Goal: Transaction & Acquisition: Subscribe to service/newsletter

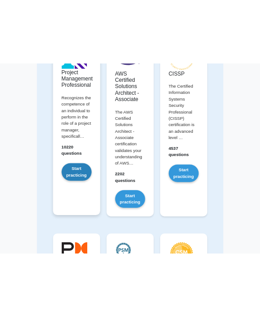
scroll to position [179, 0]
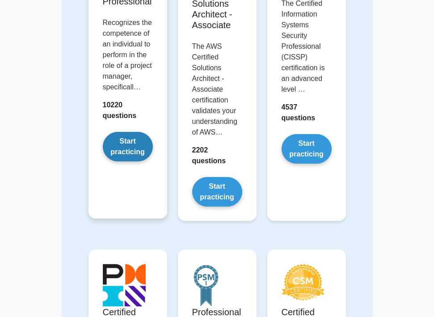
click at [123, 154] on link "Start practicing" at bounding box center [128, 147] width 50 height 30
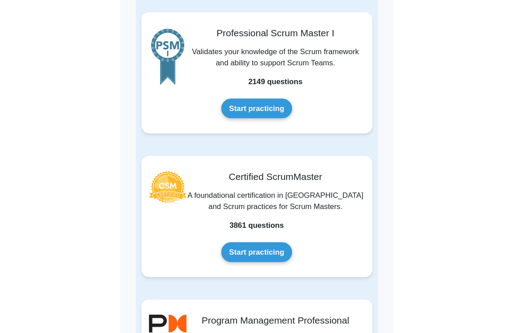
scroll to position [626, 0]
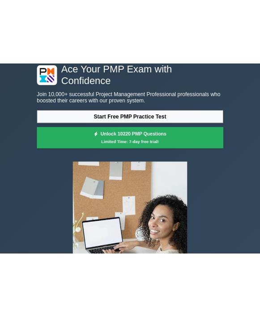
scroll to position [45, 0]
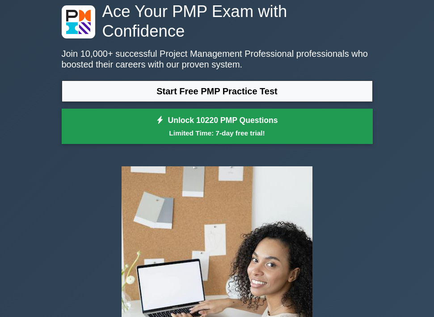
click at [212, 128] on small "Limited Time: 7-day free trial!" at bounding box center [217, 133] width 289 height 10
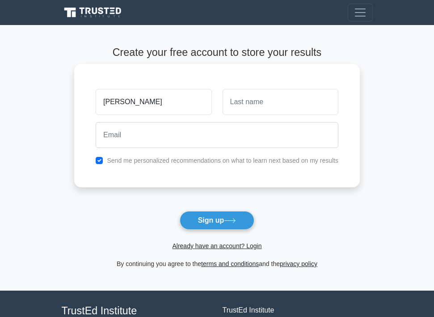
type input "[PERSON_NAME]"
click at [255, 102] on input "text" at bounding box center [281, 102] width 116 height 26
drag, startPoint x: 255, startPoint y: 102, endPoint x: 282, endPoint y: 117, distance: 30.8
click at [274, 113] on input "MIG" at bounding box center [281, 102] width 116 height 26
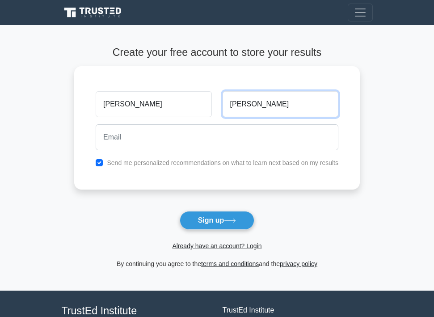
type input "[PERSON_NAME]"
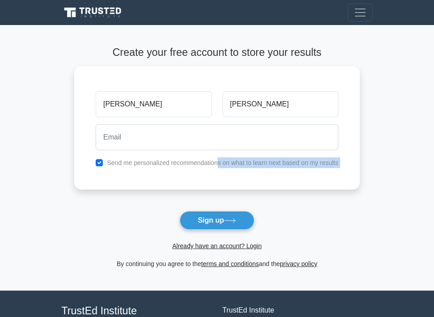
drag, startPoint x: 214, startPoint y: 192, endPoint x: 189, endPoint y: 235, distance: 49.9
click at [189, 235] on form "Create your free account to store your results [PERSON_NAME] Send me personaliz…" at bounding box center [217, 158] width 286 height 223
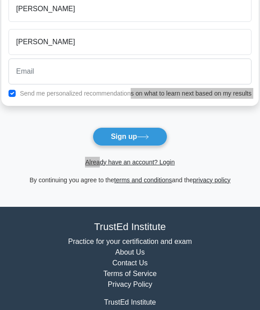
scroll to position [136, 0]
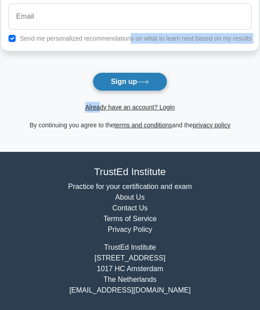
click at [148, 79] on button "Sign up" at bounding box center [130, 81] width 75 height 19
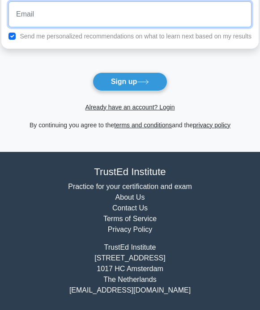
click at [96, 11] on input "email" at bounding box center [129, 14] width 243 height 26
type input "[EMAIL_ADDRESS][DOMAIN_NAME]"
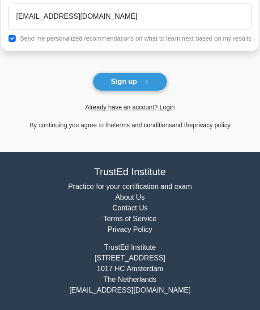
click at [134, 79] on button "Sign up" at bounding box center [130, 81] width 75 height 19
